Goal: Information Seeking & Learning: Check status

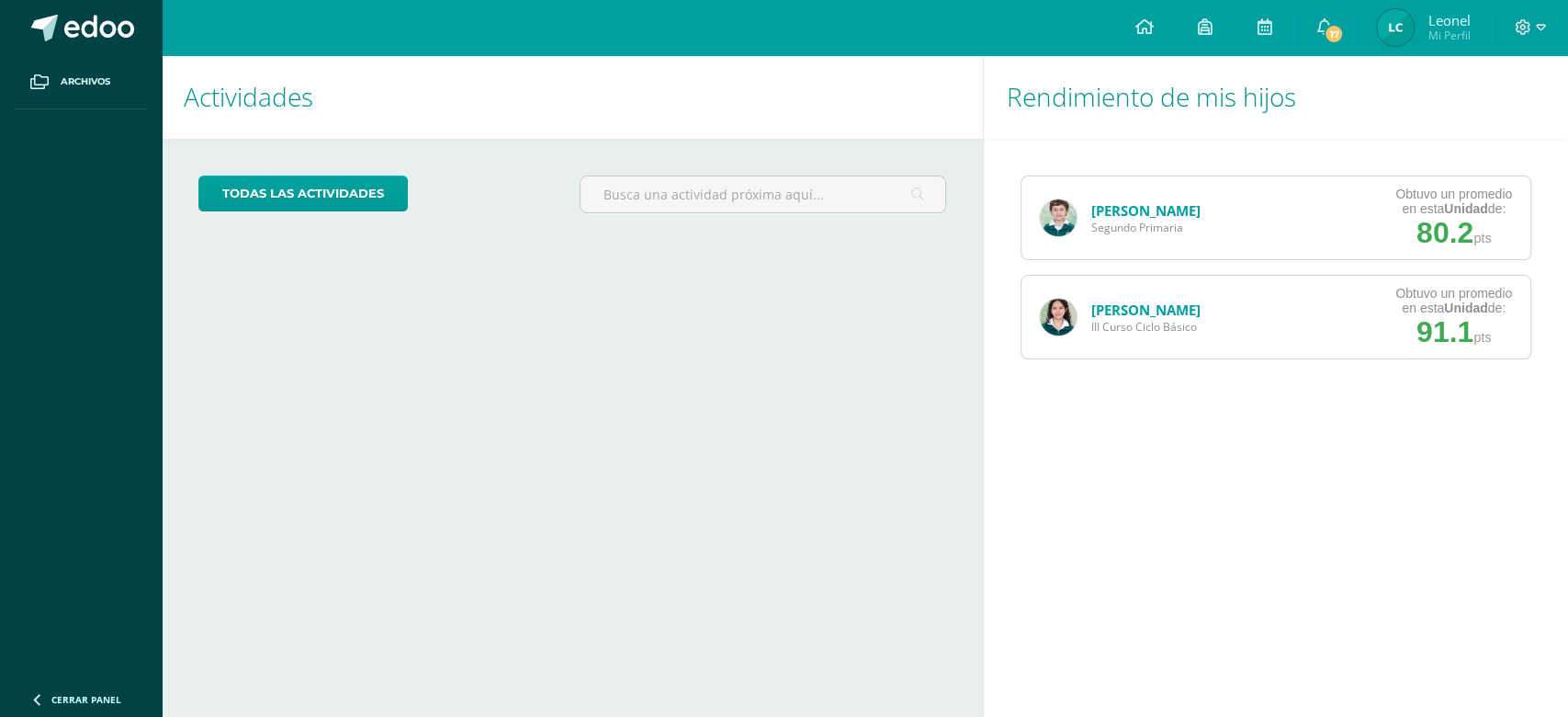
click at [1069, 314] on img at bounding box center [1057, 317] width 36 height 36
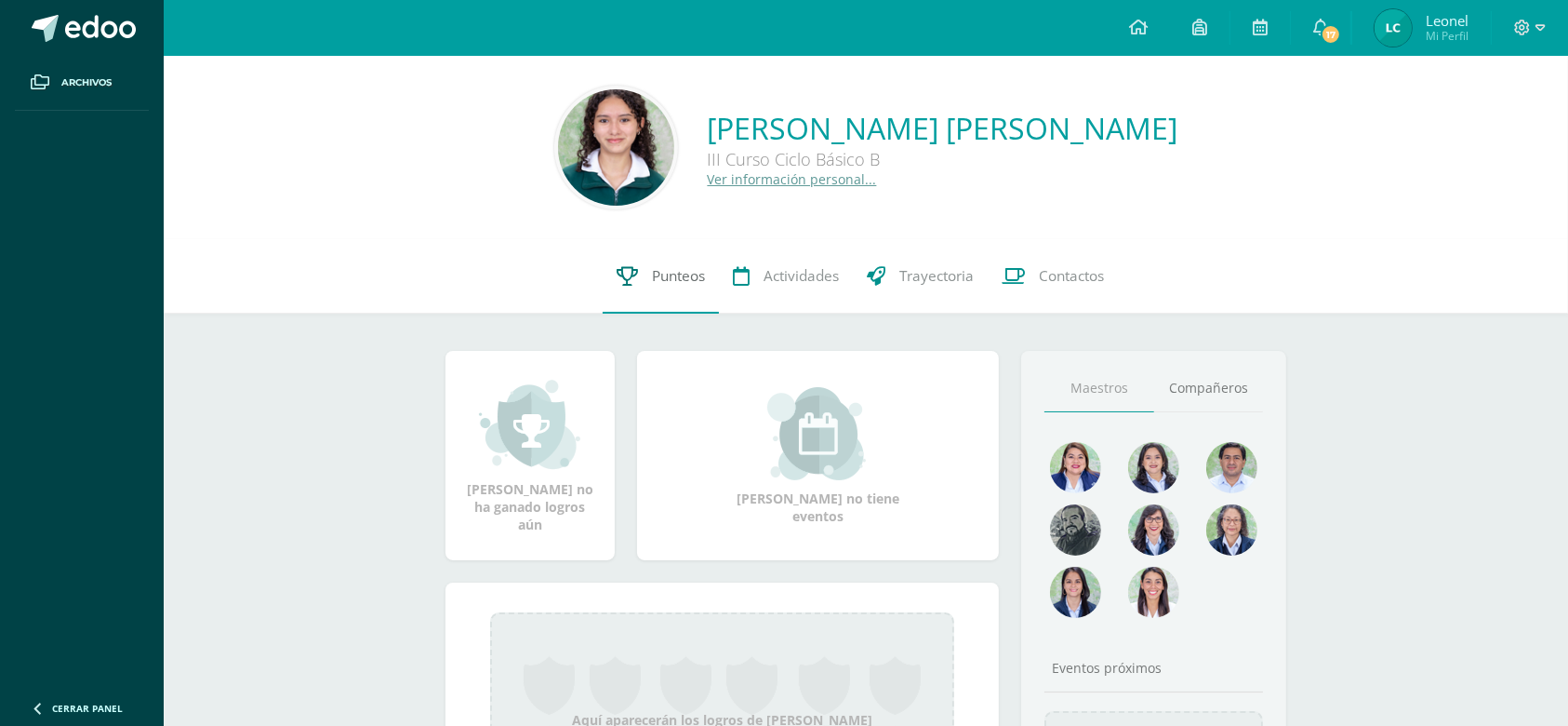
click at [662, 283] on span "Punteos" at bounding box center [678, 275] width 53 height 20
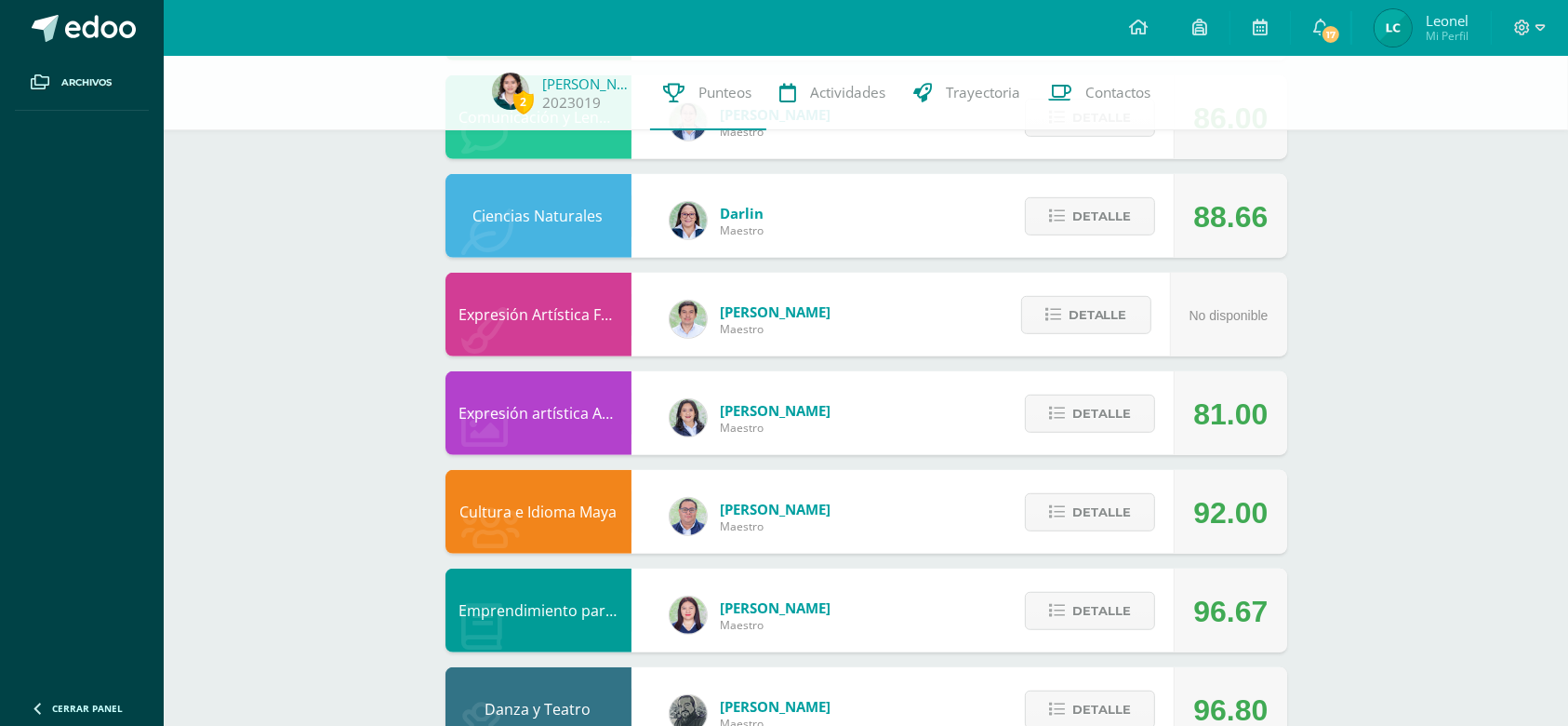
scroll to position [1000, 0]
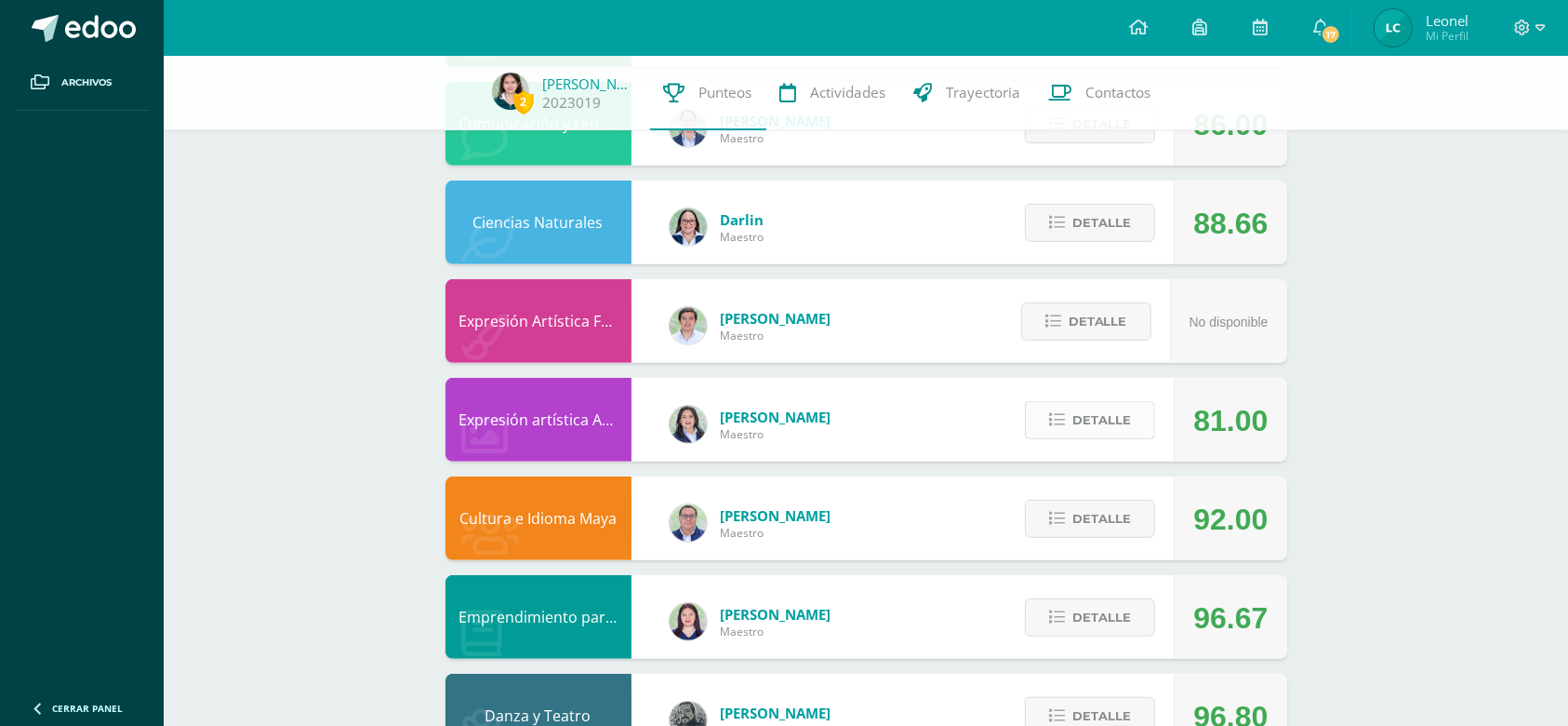
click at [1111, 419] on span "Detalle" at bounding box center [1102, 420] width 58 height 35
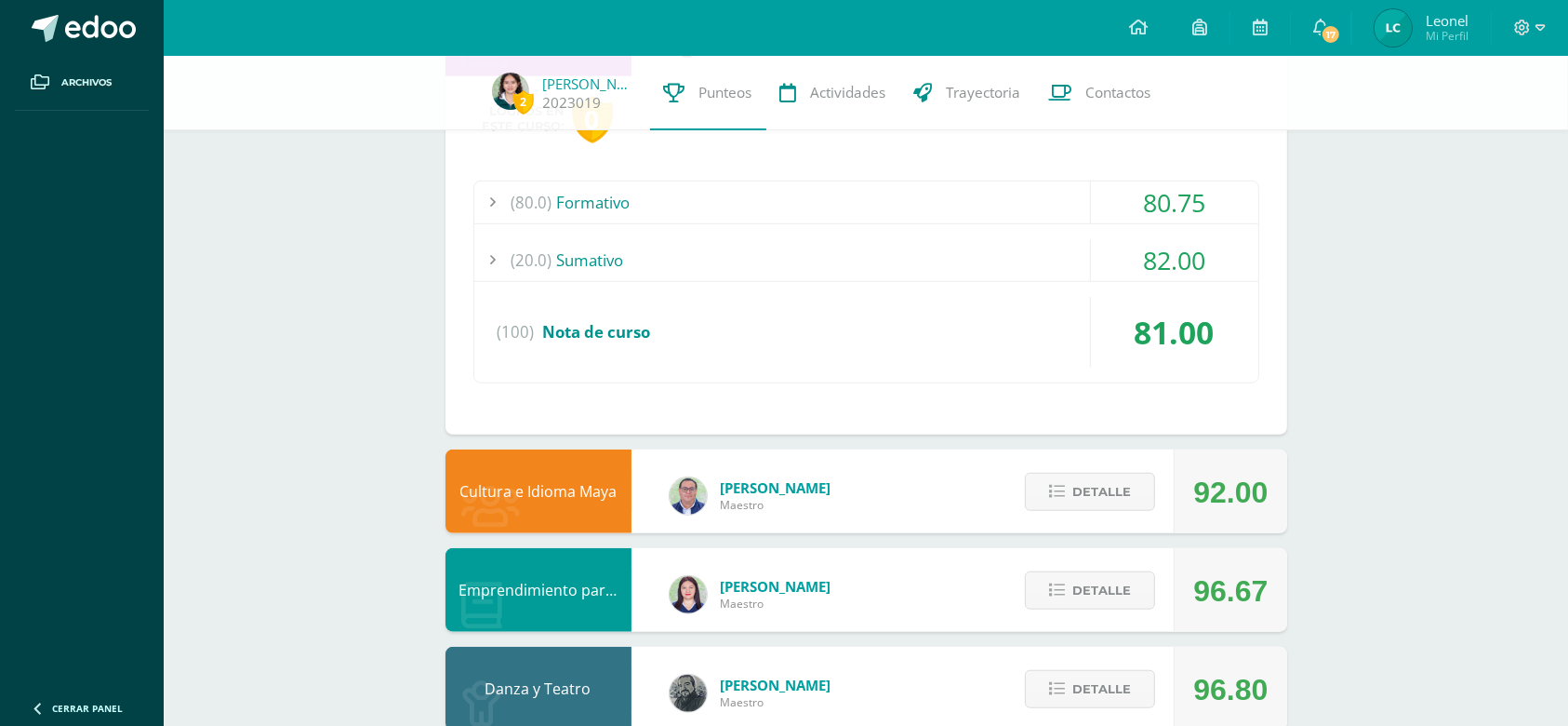
scroll to position [1402, 0]
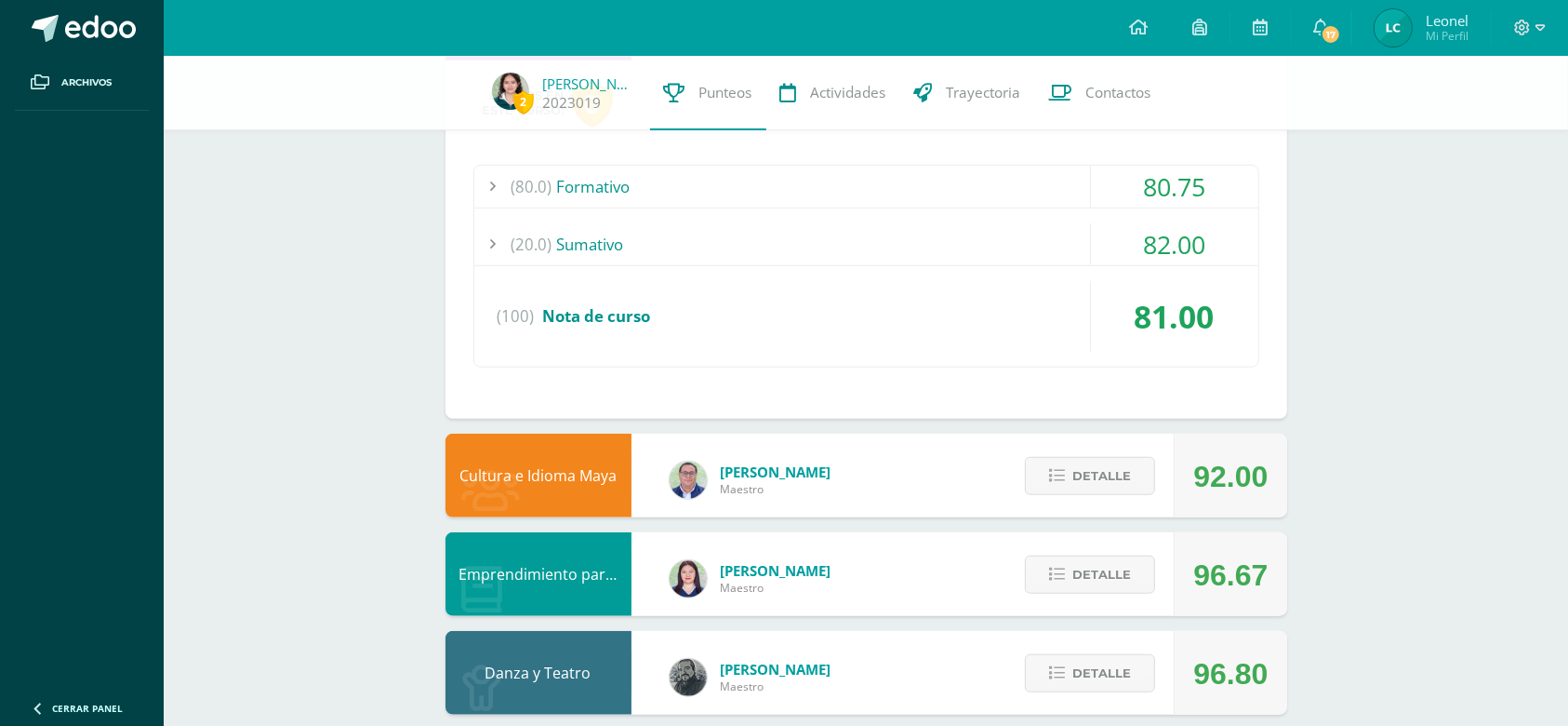
click at [1129, 309] on div "81.00" at bounding box center [1175, 316] width 168 height 71
click at [1190, 252] on div "82.00" at bounding box center [1175, 244] width 168 height 41
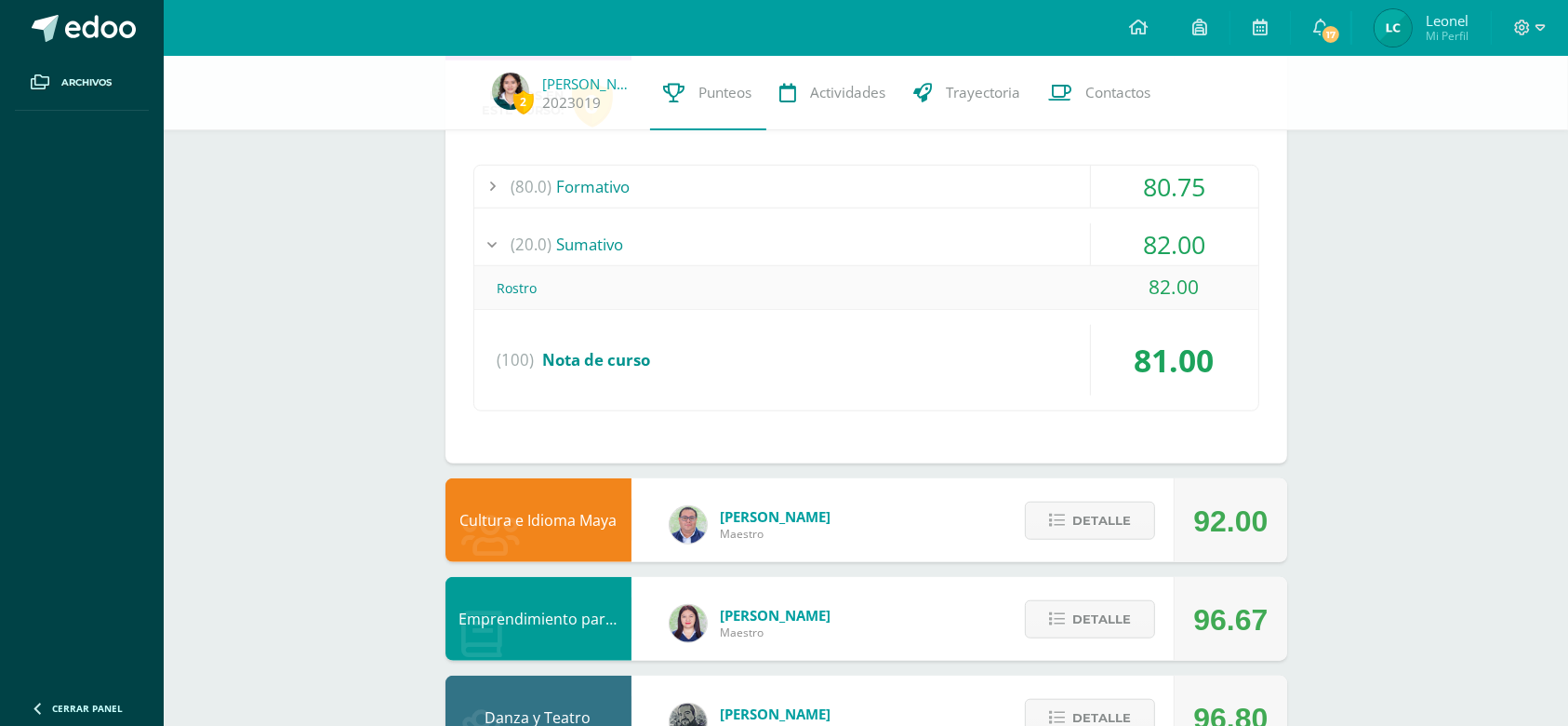
click at [1194, 185] on div "80.75" at bounding box center [1175, 187] width 168 height 41
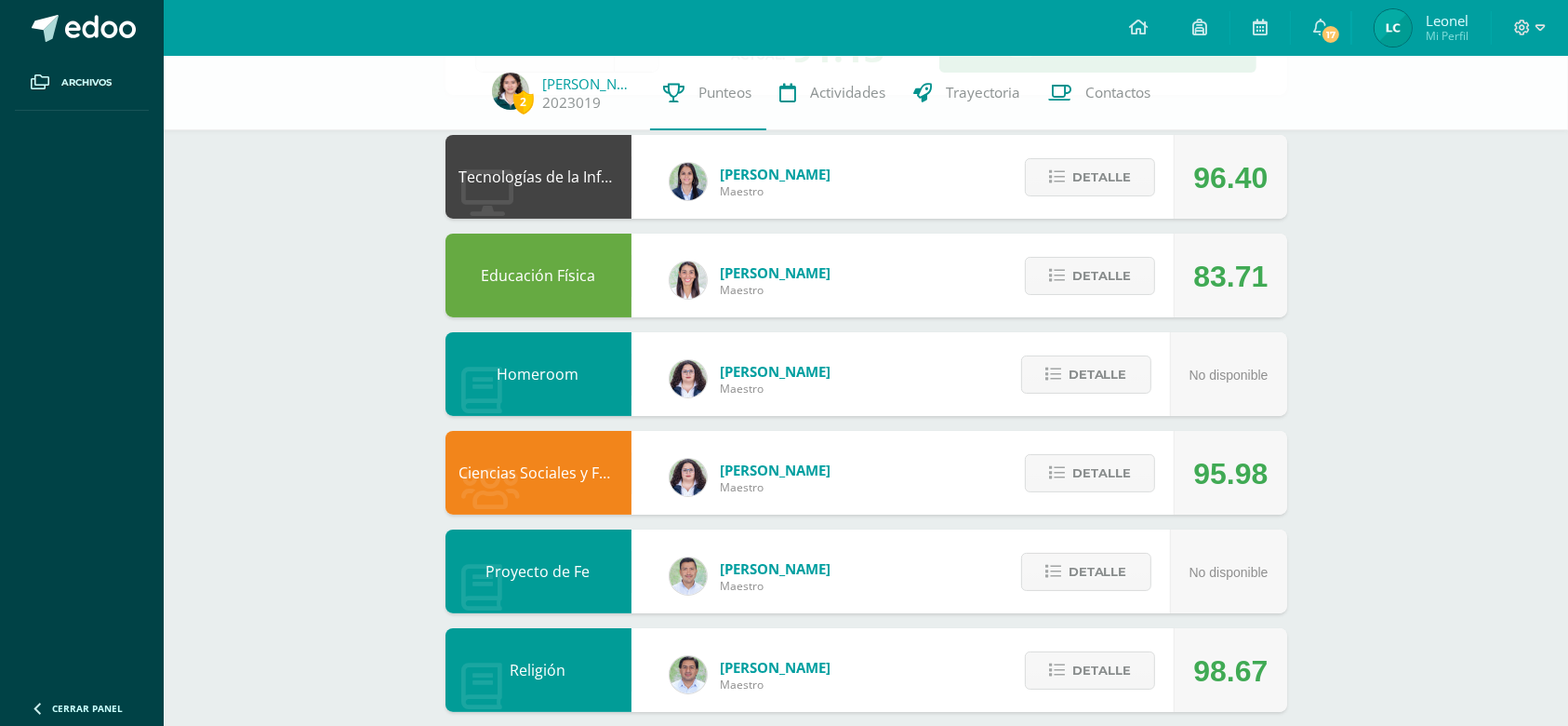
scroll to position [161, 0]
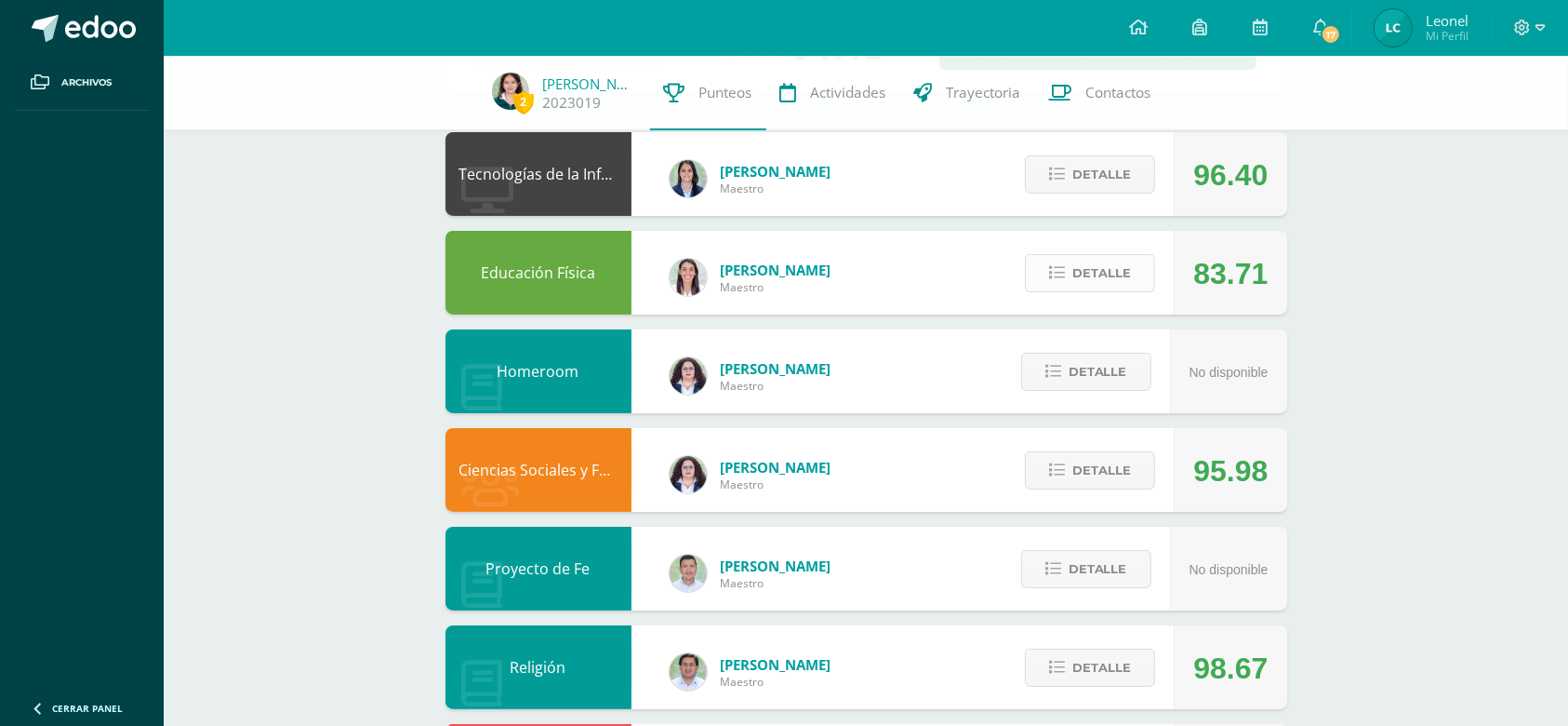
click at [1064, 289] on button "Detalle" at bounding box center [1090, 272] width 130 height 38
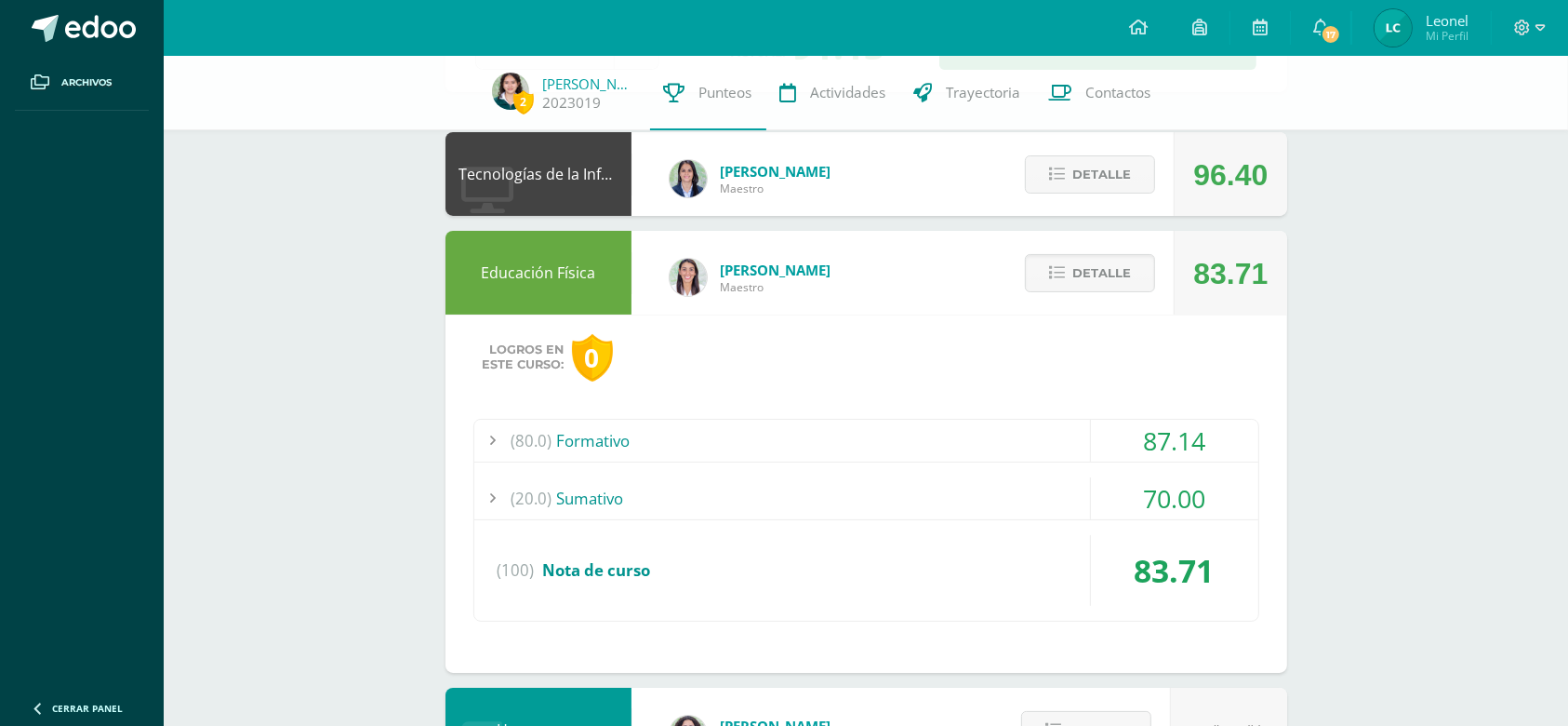
click at [1208, 491] on div "70.00" at bounding box center [1175, 498] width 168 height 41
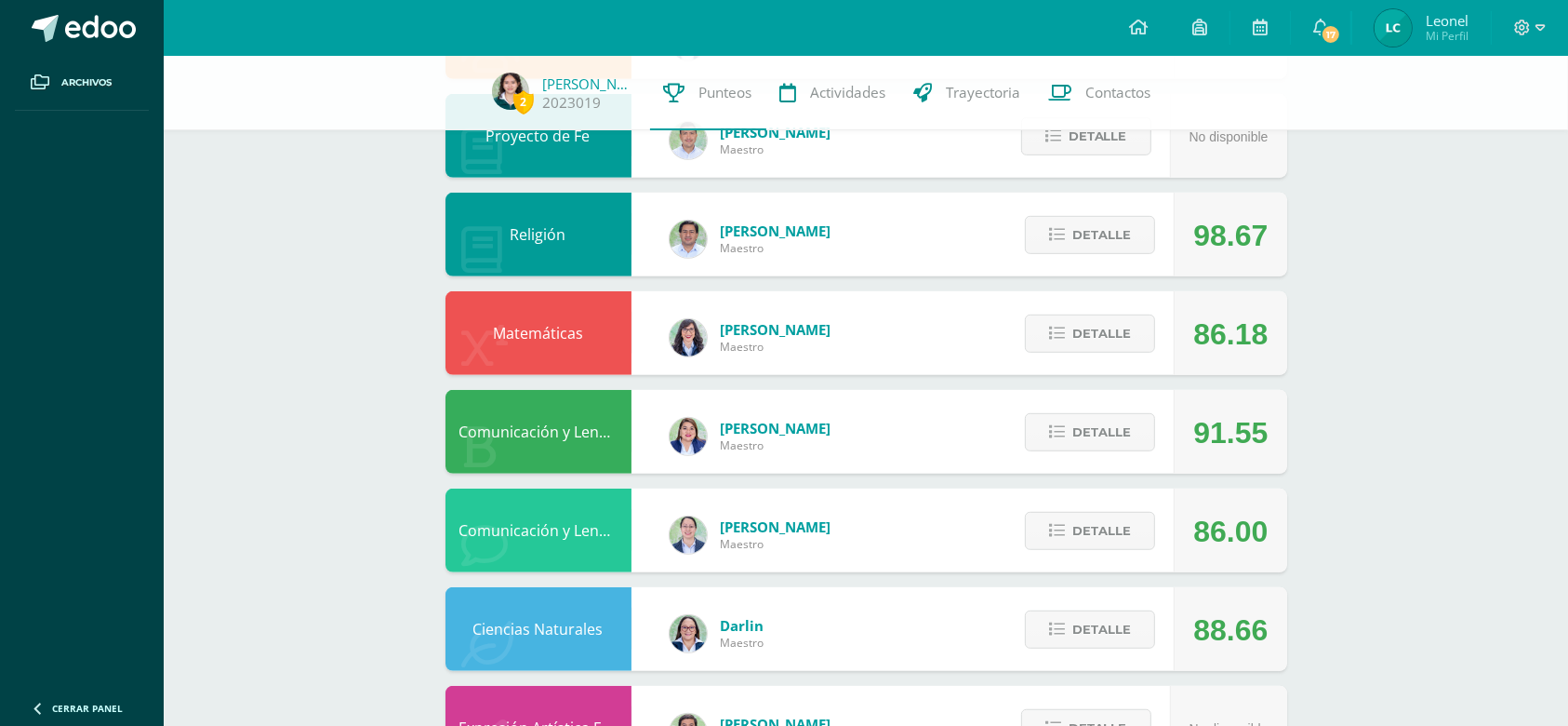
scroll to position [999, 0]
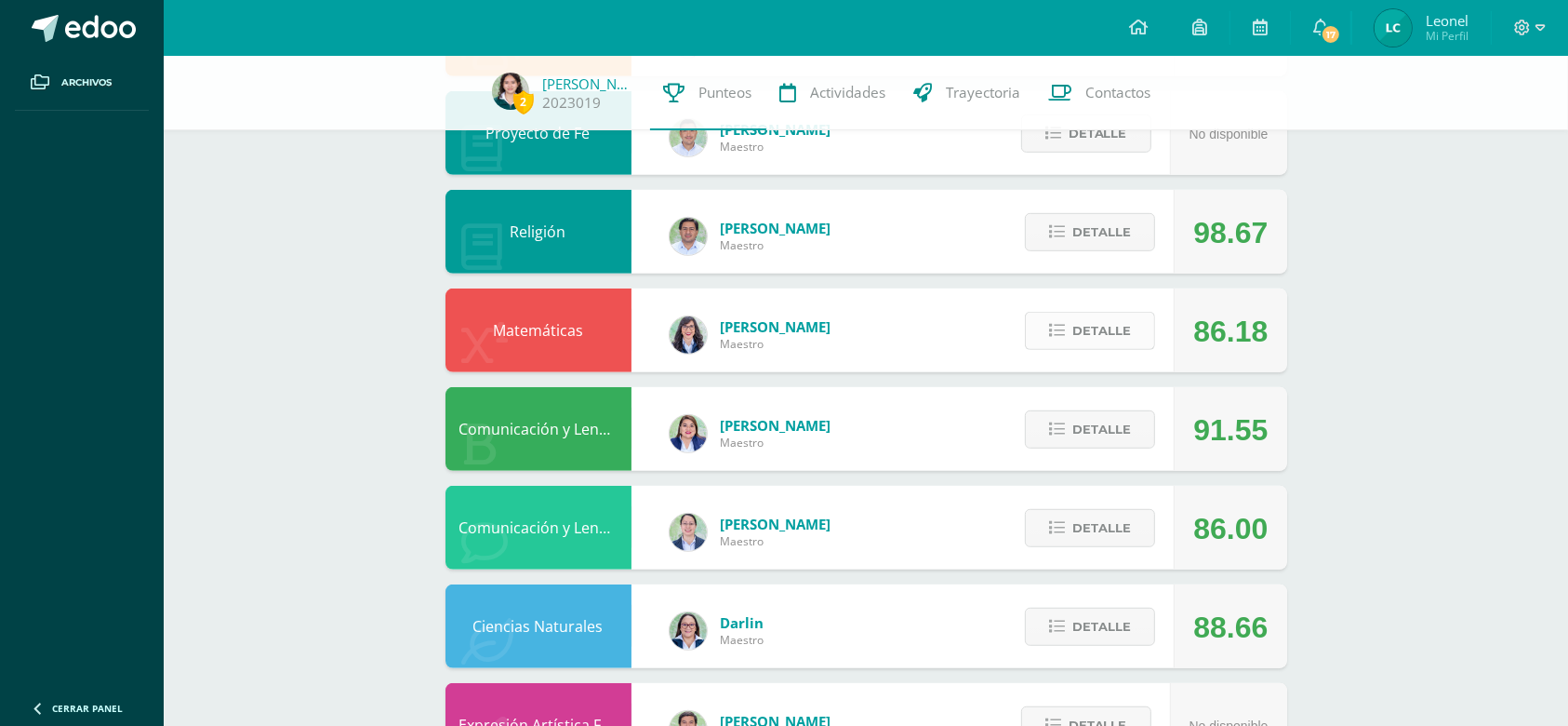
click at [1078, 336] on span "Detalle" at bounding box center [1102, 331] width 58 height 35
